Goal: Book appointment/travel/reservation

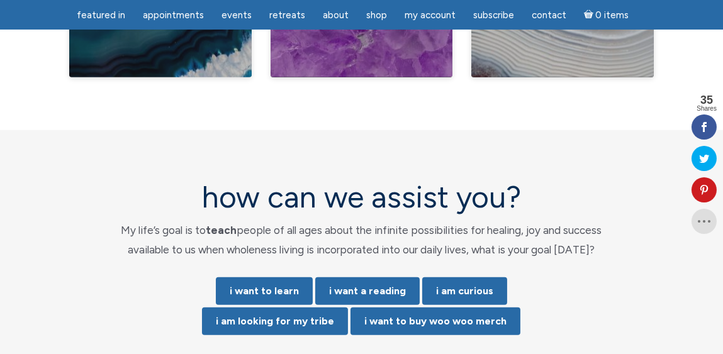
scroll to position [2579, 0]
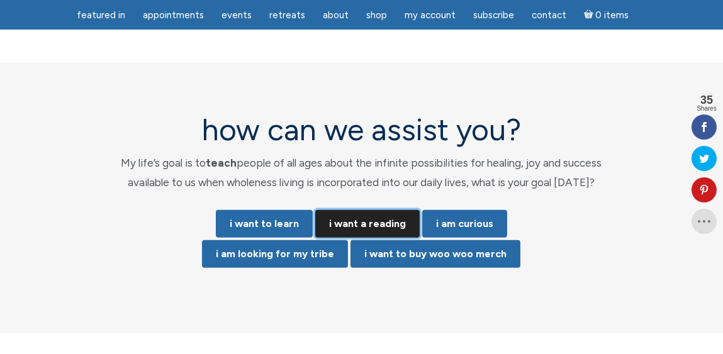
click at [376, 210] on link "i want a reading" at bounding box center [367, 224] width 104 height 28
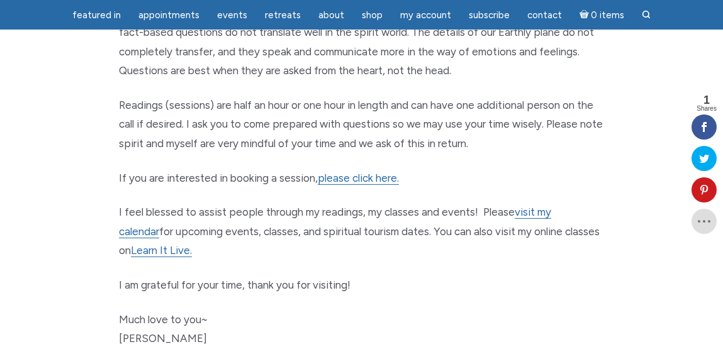
scroll to position [754, 0]
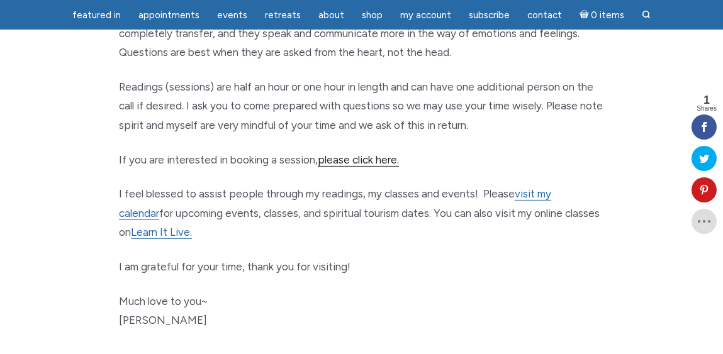
click at [354, 160] on link "please click here." at bounding box center [358, 159] width 81 height 13
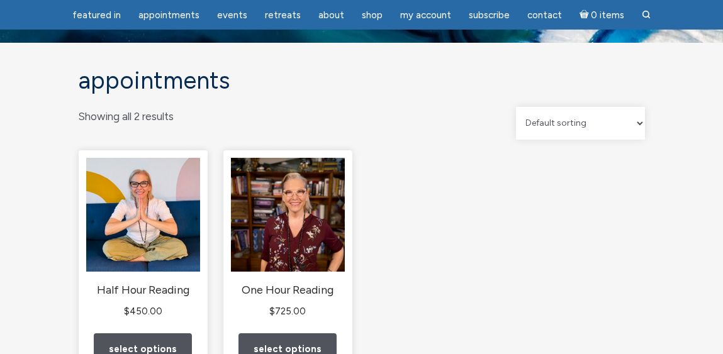
scroll to position [188, 0]
